Goal: Check status: Check status

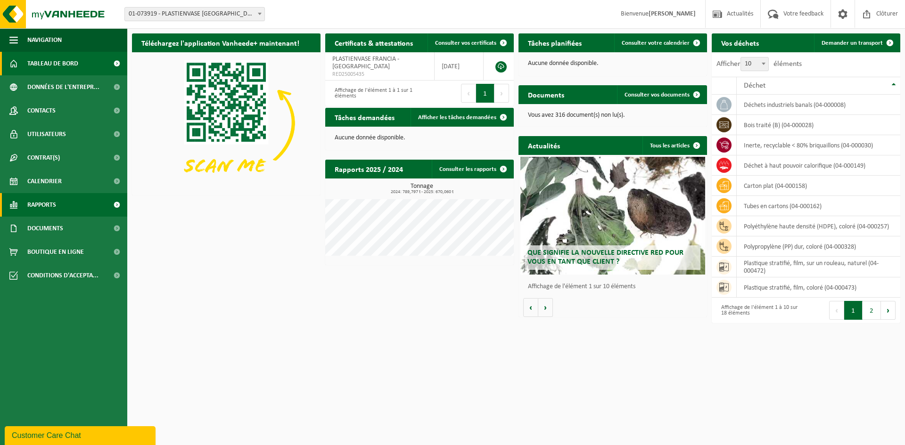
click at [60, 208] on link "Rapports" at bounding box center [63, 205] width 127 height 24
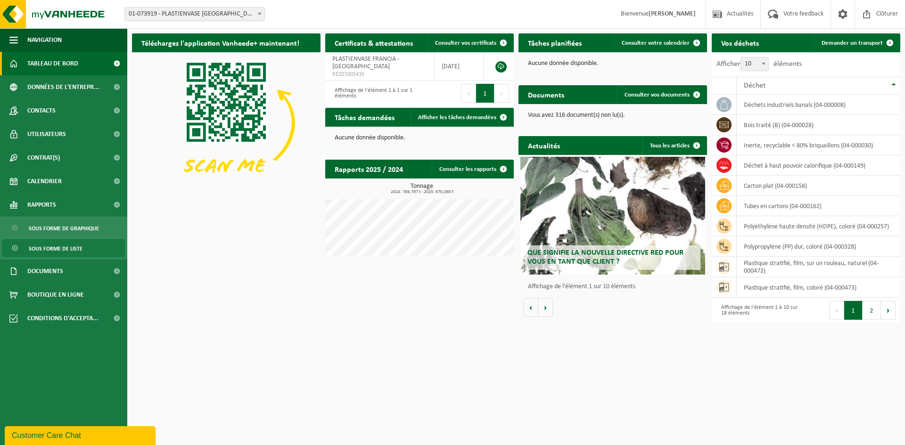
click at [64, 254] on span "Sous forme de liste" at bounding box center [56, 249] width 54 height 18
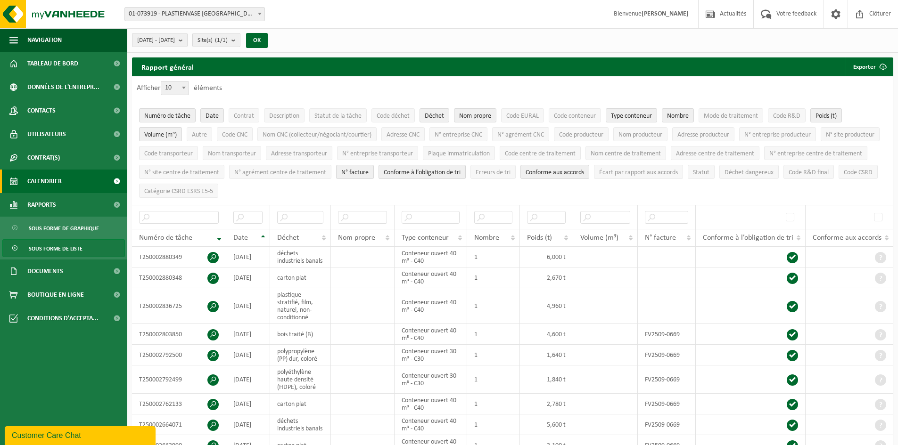
drag, startPoint x: 38, startPoint y: 179, endPoint x: 108, endPoint y: 181, distance: 69.8
click at [40, 179] on span "Calendrier" at bounding box center [44, 182] width 34 height 24
